Goal: Check status: Check status

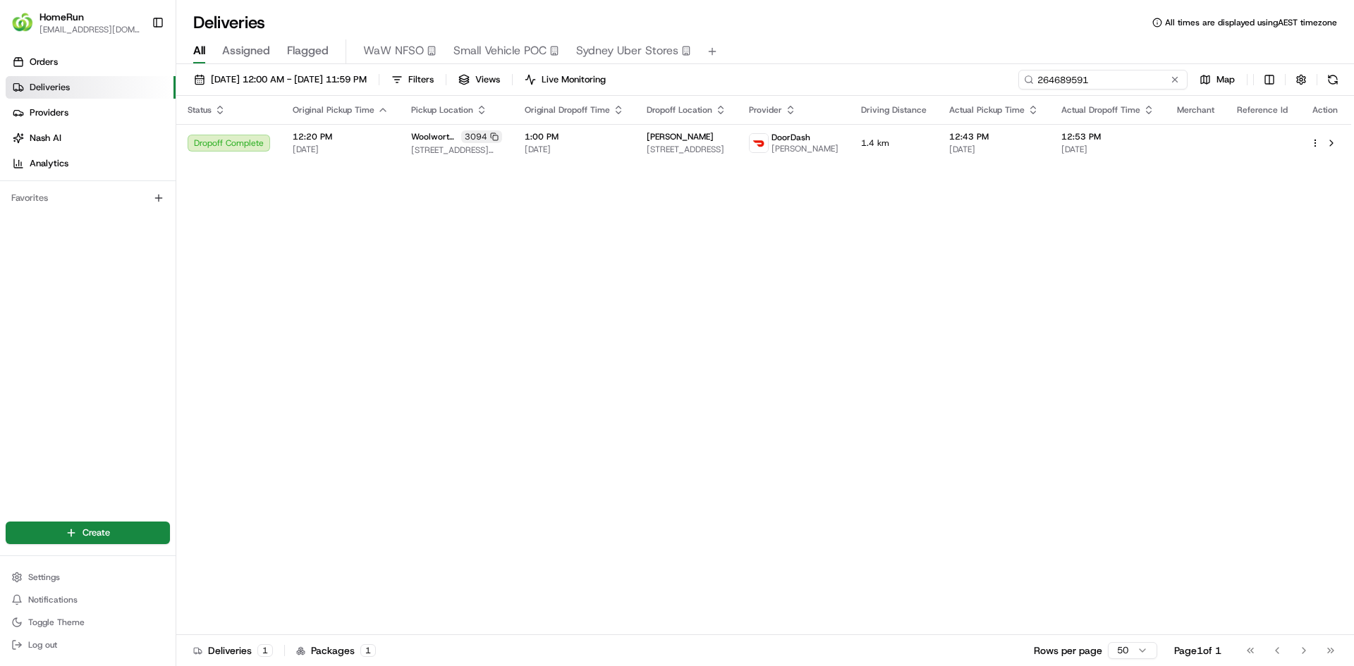
click at [1096, 85] on input "264689591" at bounding box center [1102, 80] width 169 height 20
paste input "5762194"
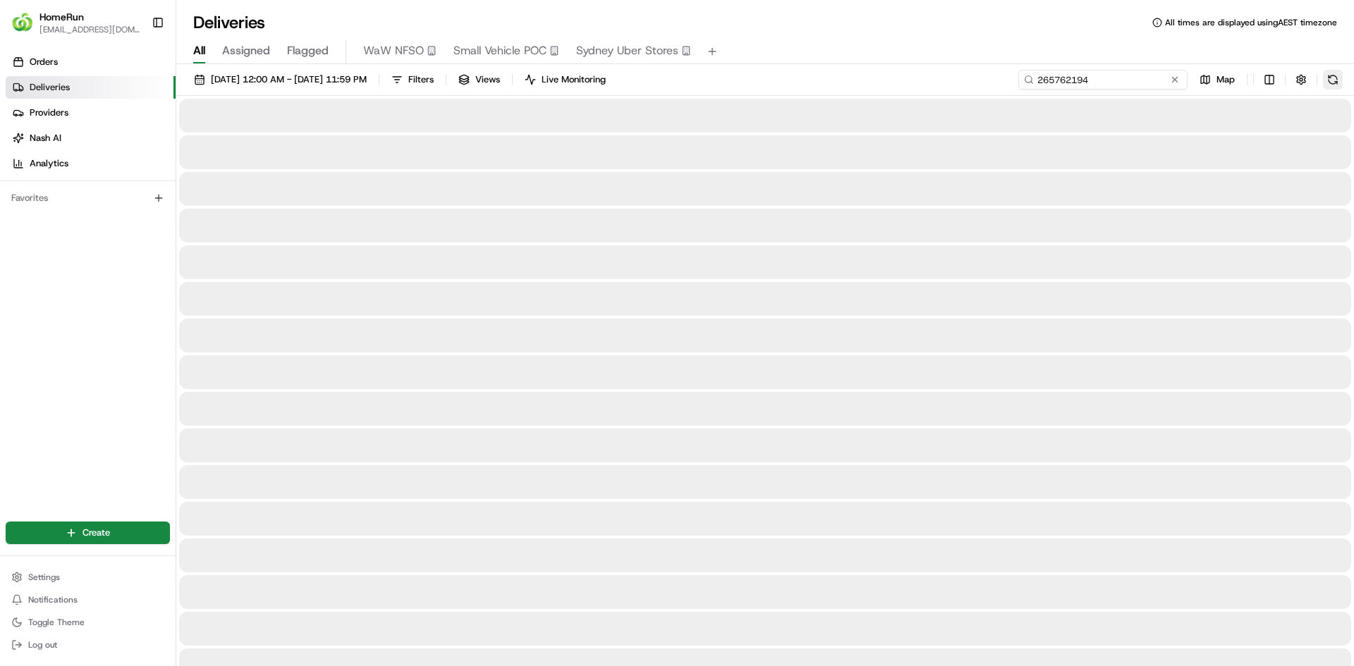
type input "265762194"
click at [1335, 79] on button at bounding box center [1333, 80] width 20 height 20
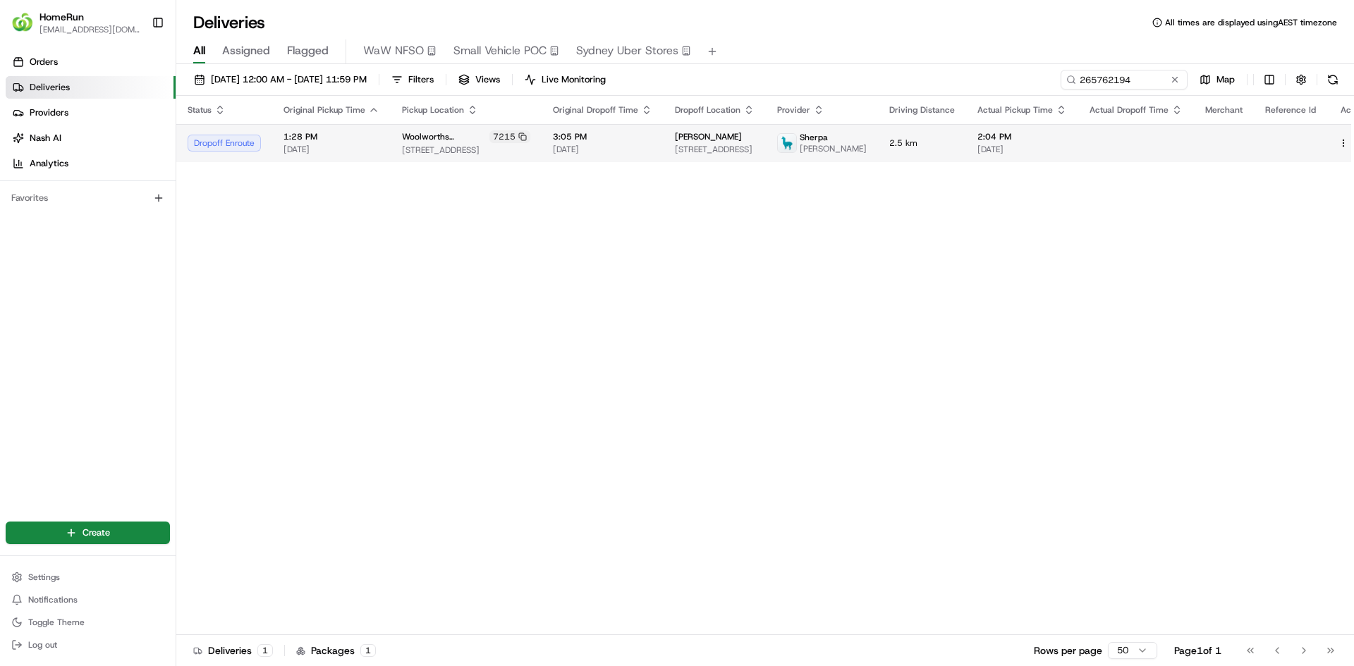
click at [1351, 150] on button at bounding box center [1359, 143] width 17 height 17
